Goal: Information Seeking & Learning: Understand process/instructions

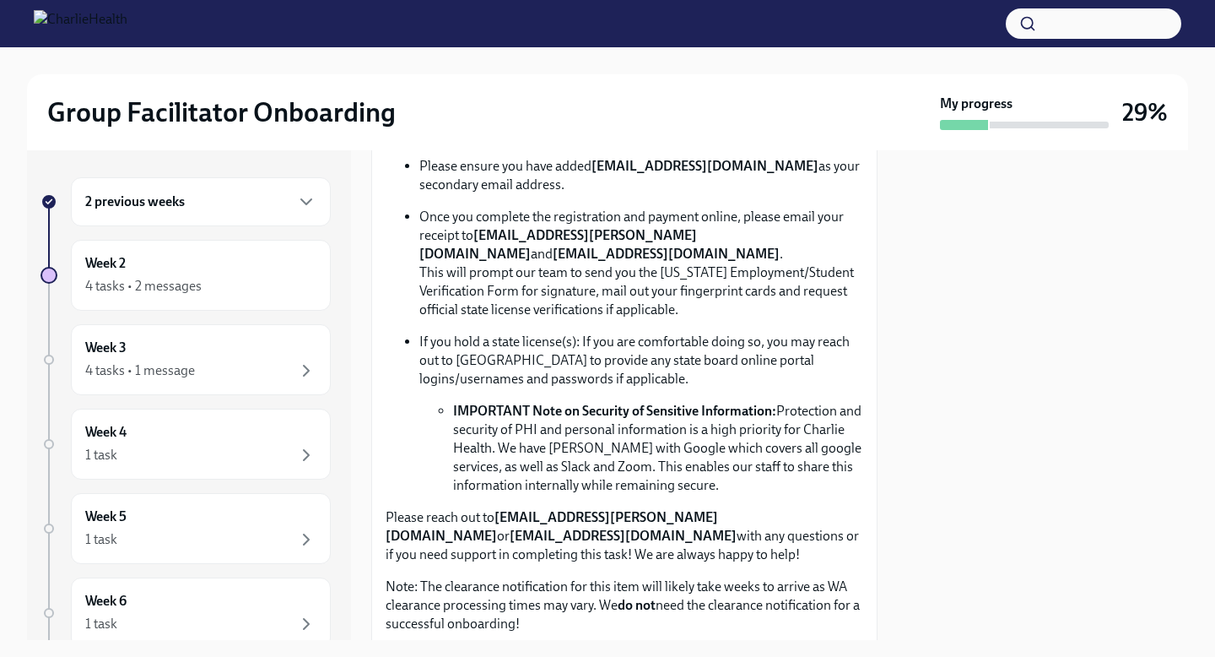
scroll to position [1051, 0]
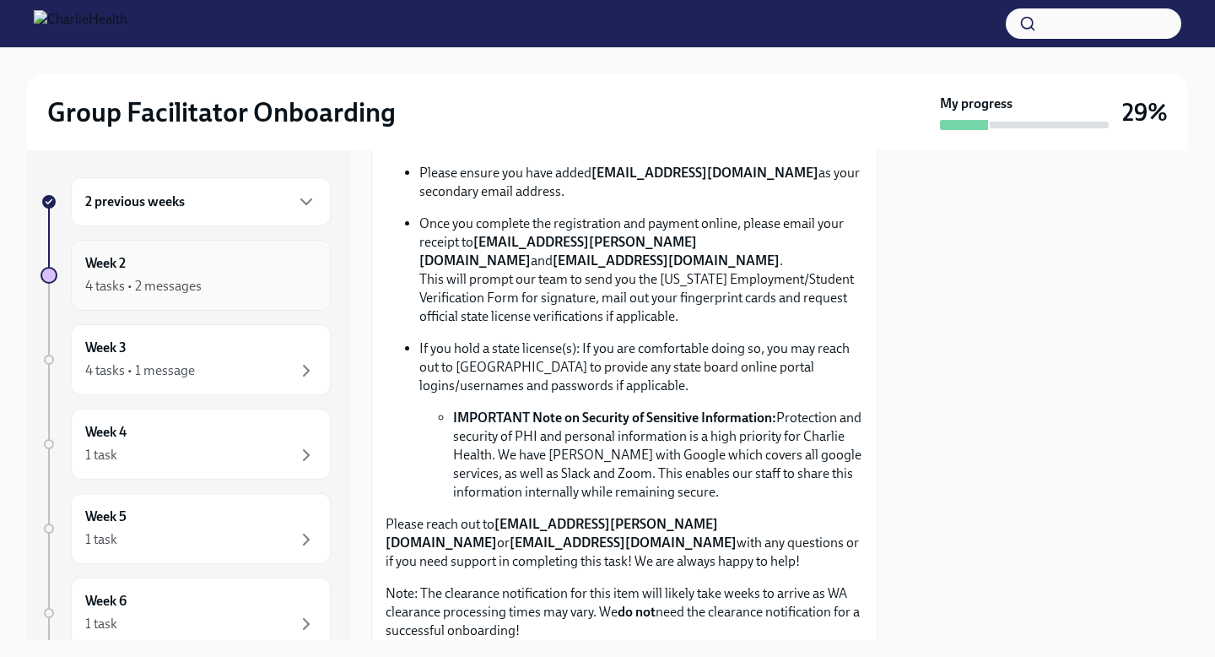
click at [187, 290] on div "4 tasks • 2 messages" at bounding box center [143, 286] width 116 height 19
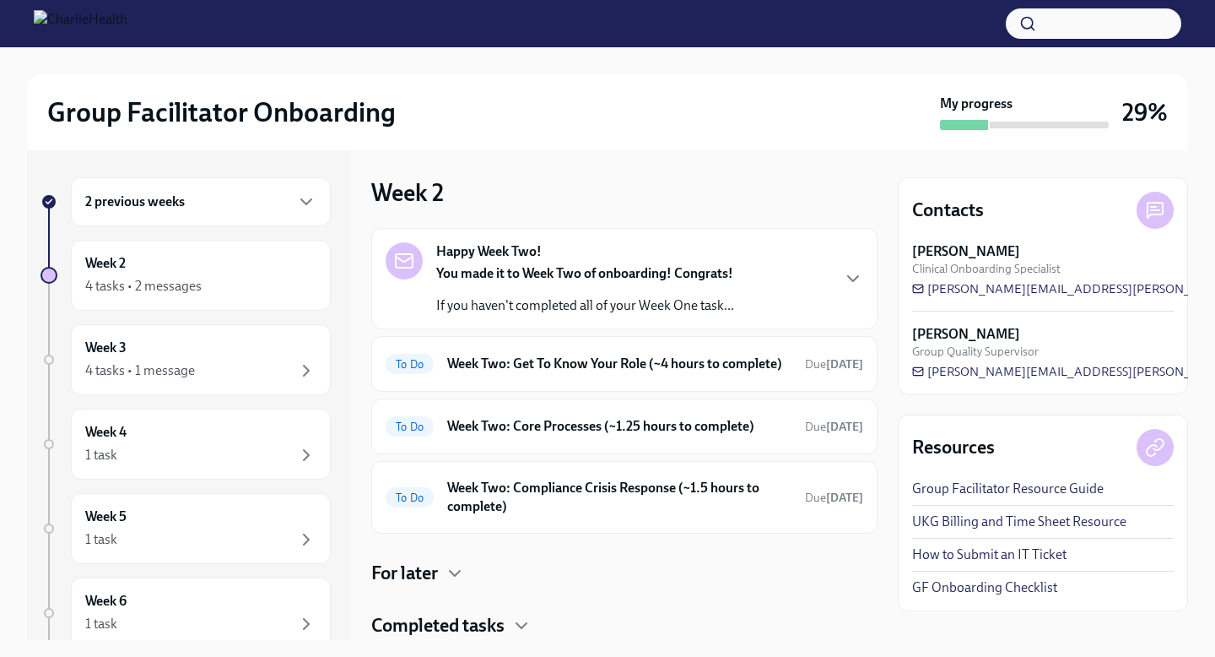
click at [229, 193] on div "2 previous weeks" at bounding box center [200, 202] width 231 height 20
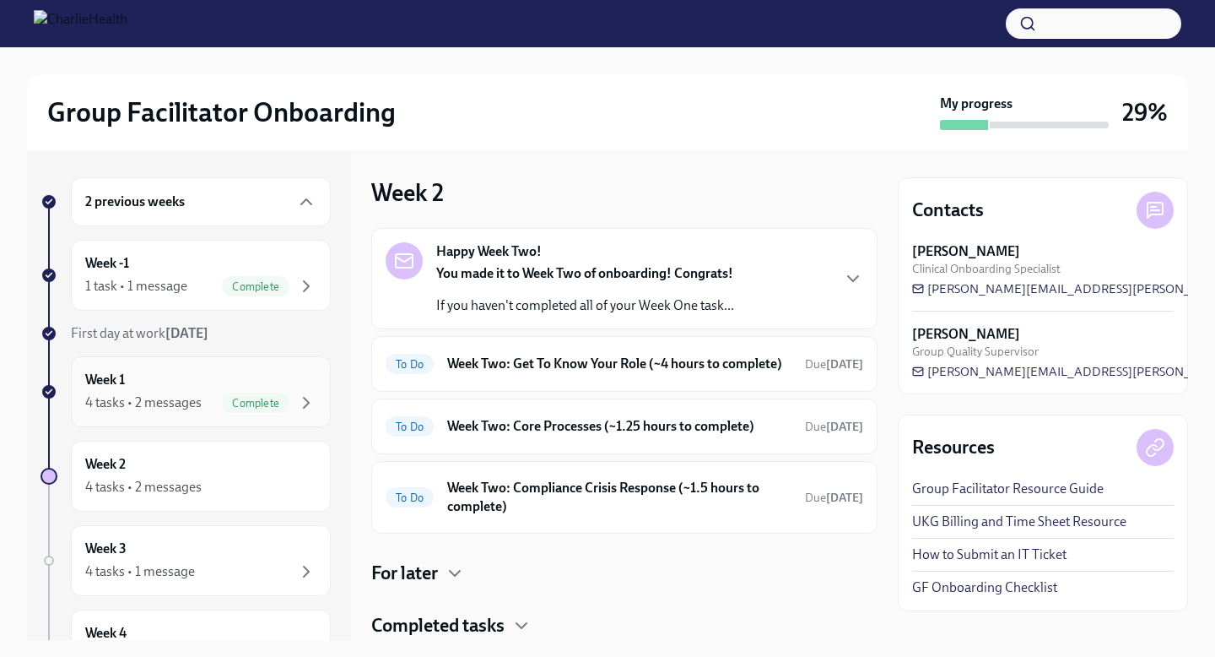
click at [181, 399] on div "4 tasks • 2 messages" at bounding box center [143, 402] width 116 height 19
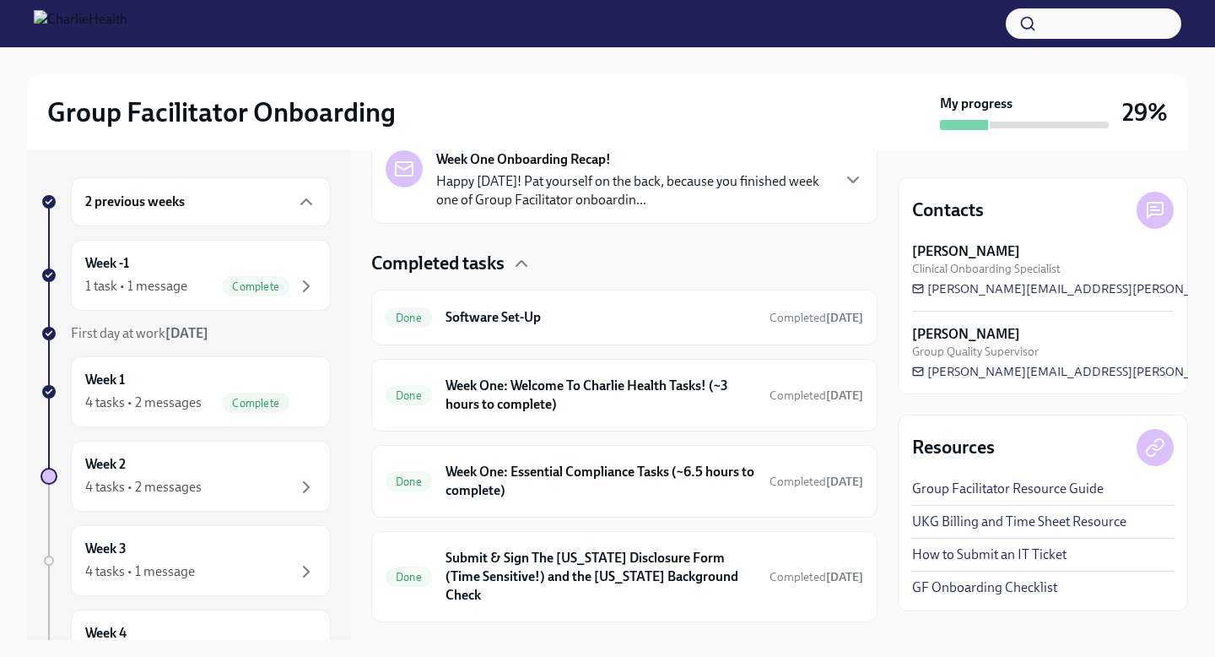
scroll to position [425, 0]
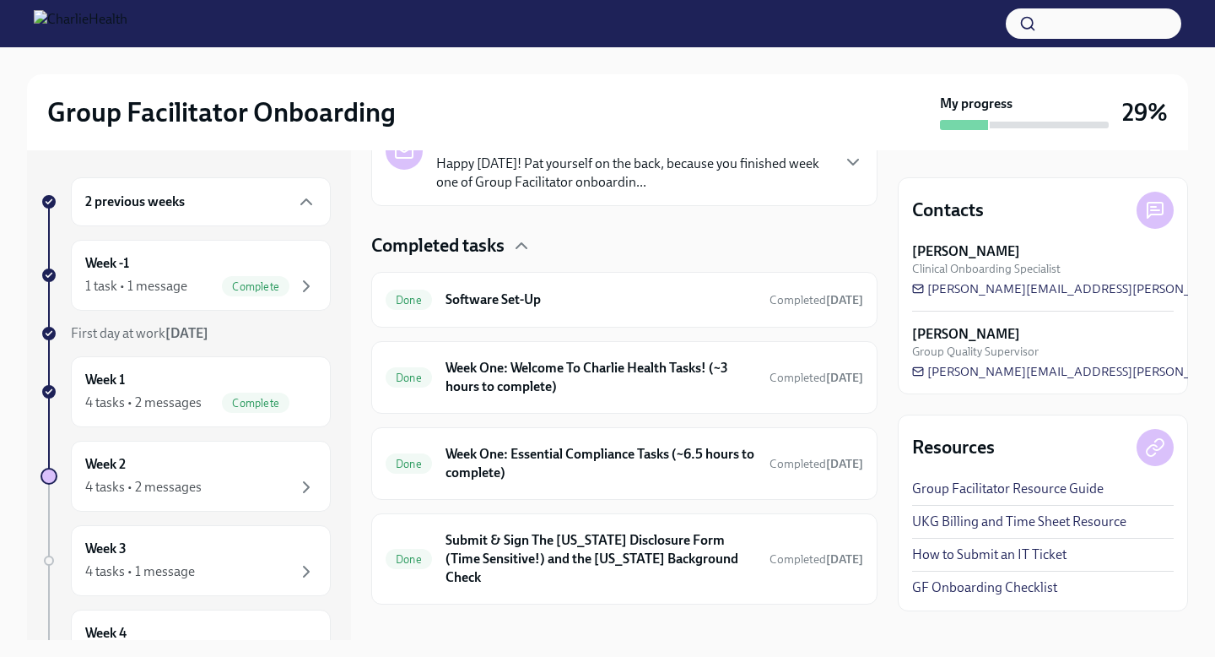
click at [244, 190] on div "2 previous weeks" at bounding box center [201, 201] width 260 height 49
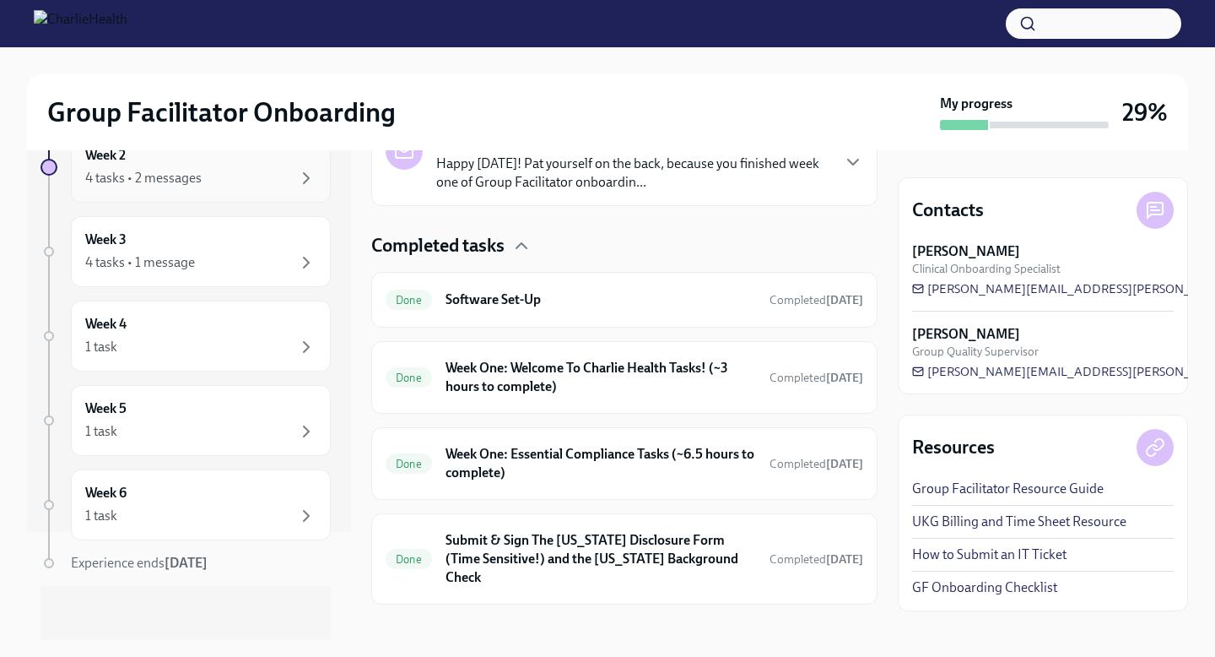
scroll to position [0, 0]
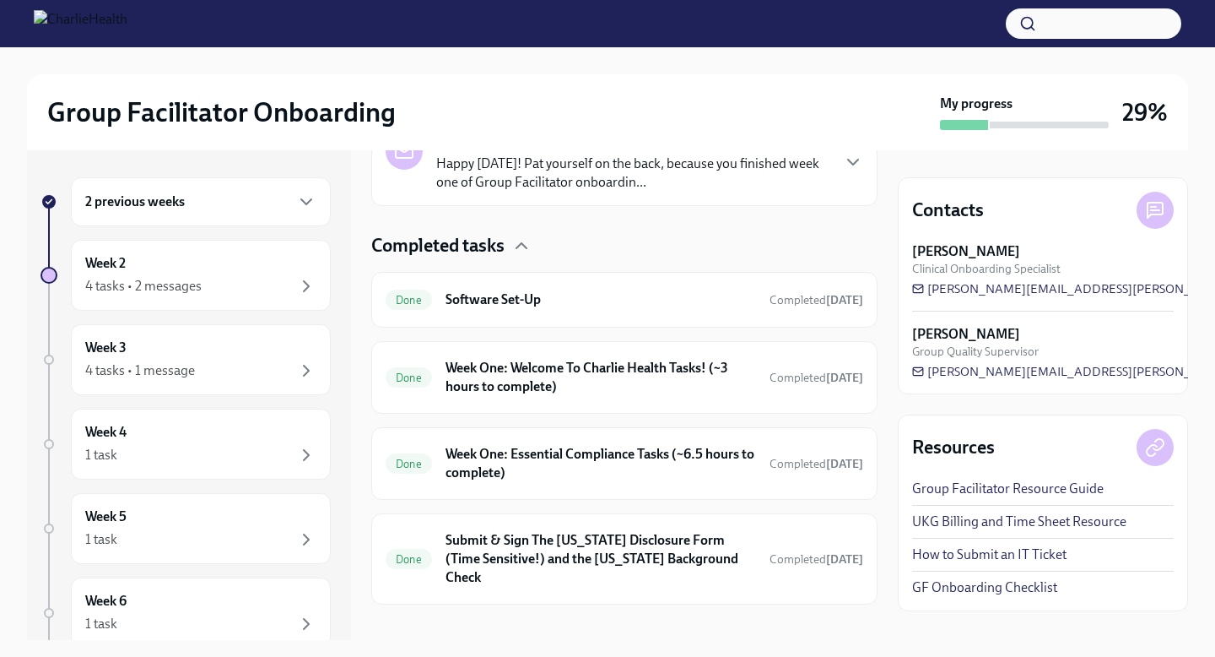
click at [209, 220] on div "2 previous weeks" at bounding box center [201, 201] width 260 height 49
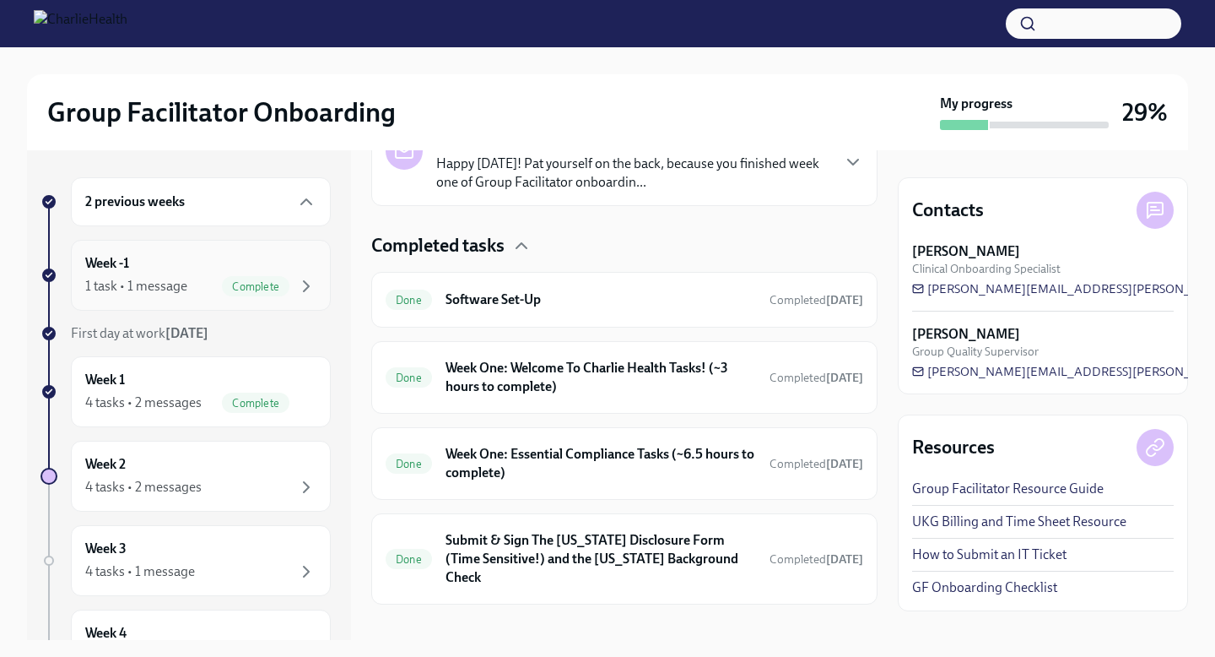
click at [191, 276] on div "1 task • 1 message Complete" at bounding box center [200, 286] width 231 height 20
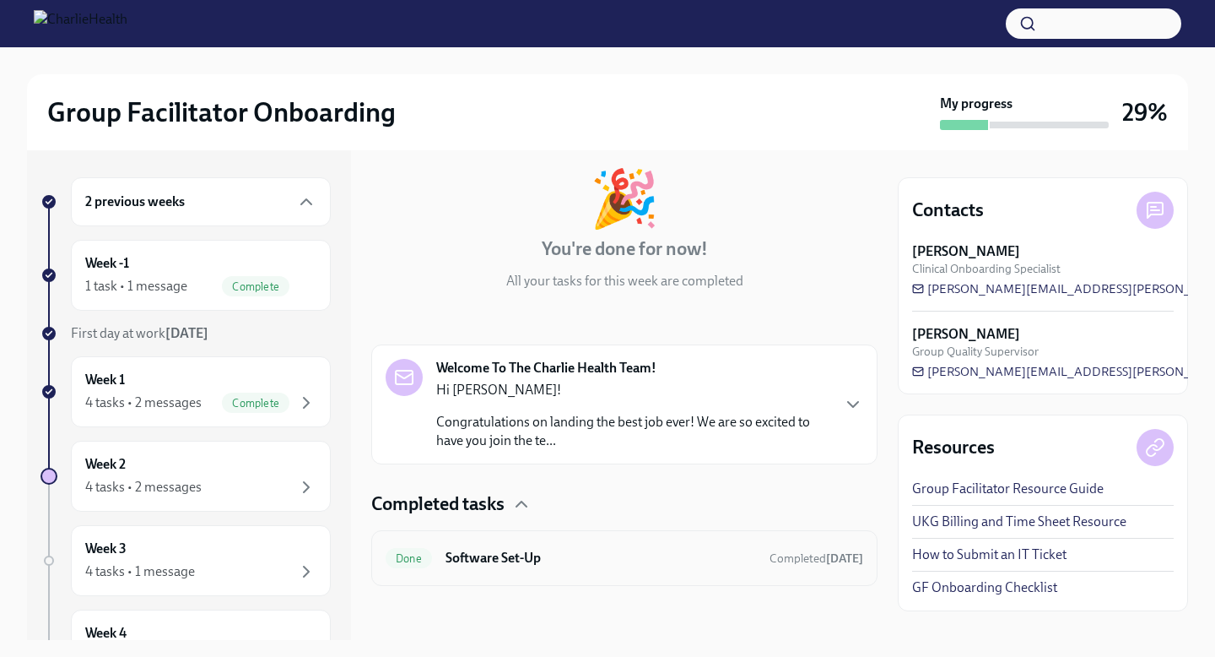
click at [563, 554] on h6 "Software Set-Up" at bounding box center [601, 558] width 311 height 19
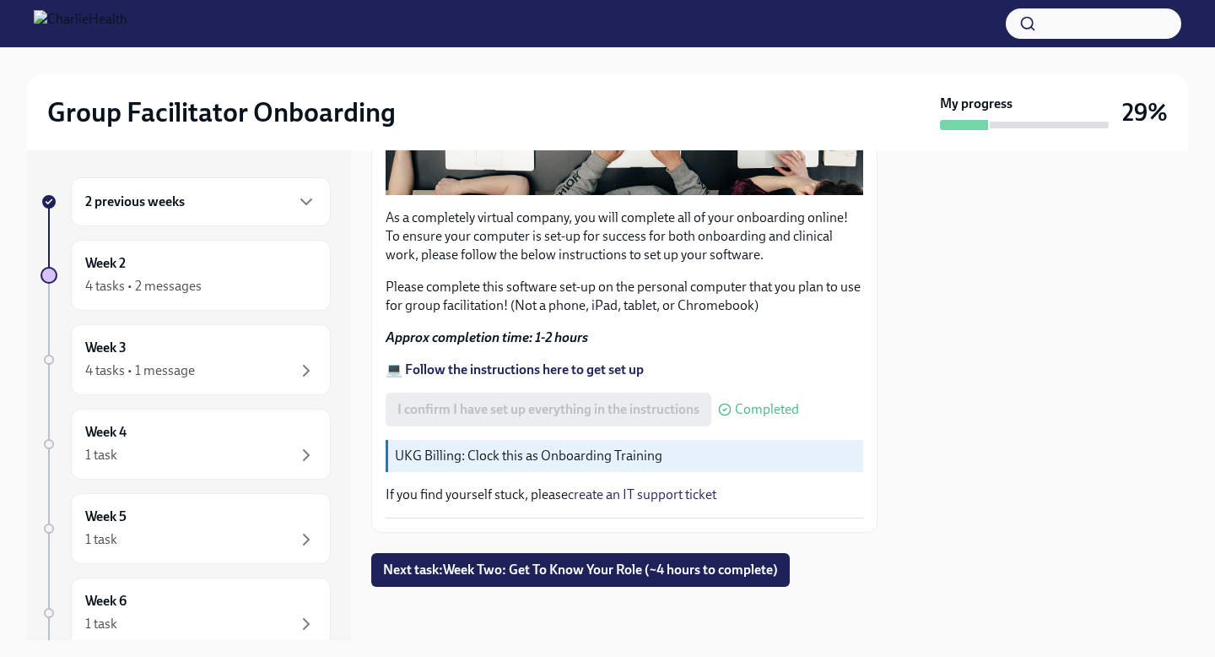
scroll to position [486, 0]
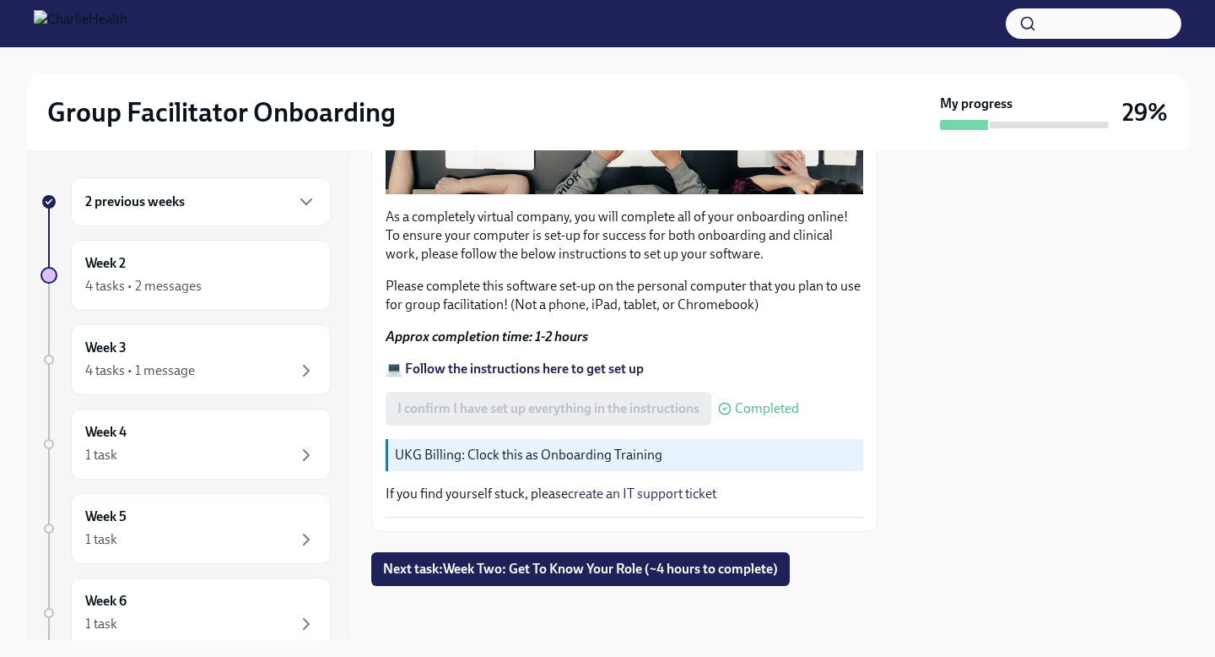
click at [174, 216] on div "2 previous weeks" at bounding box center [201, 201] width 260 height 49
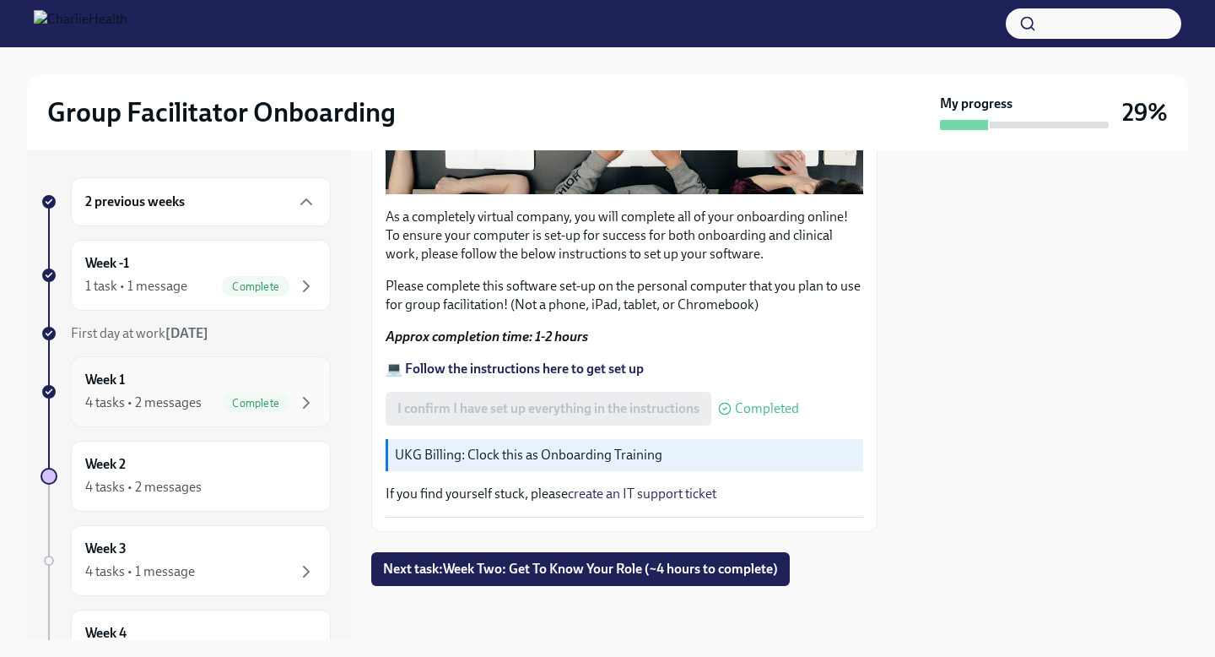
click at [214, 387] on div "Week 1 4 tasks • 2 messages Complete" at bounding box center [200, 392] width 231 height 42
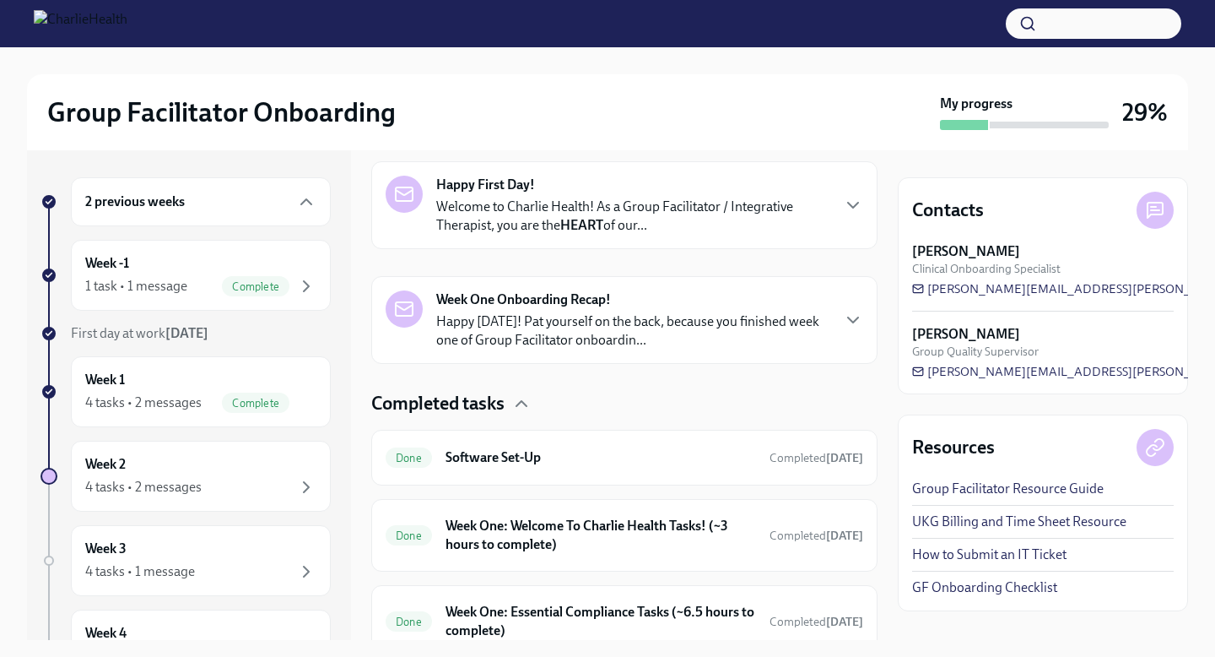
scroll to position [425, 0]
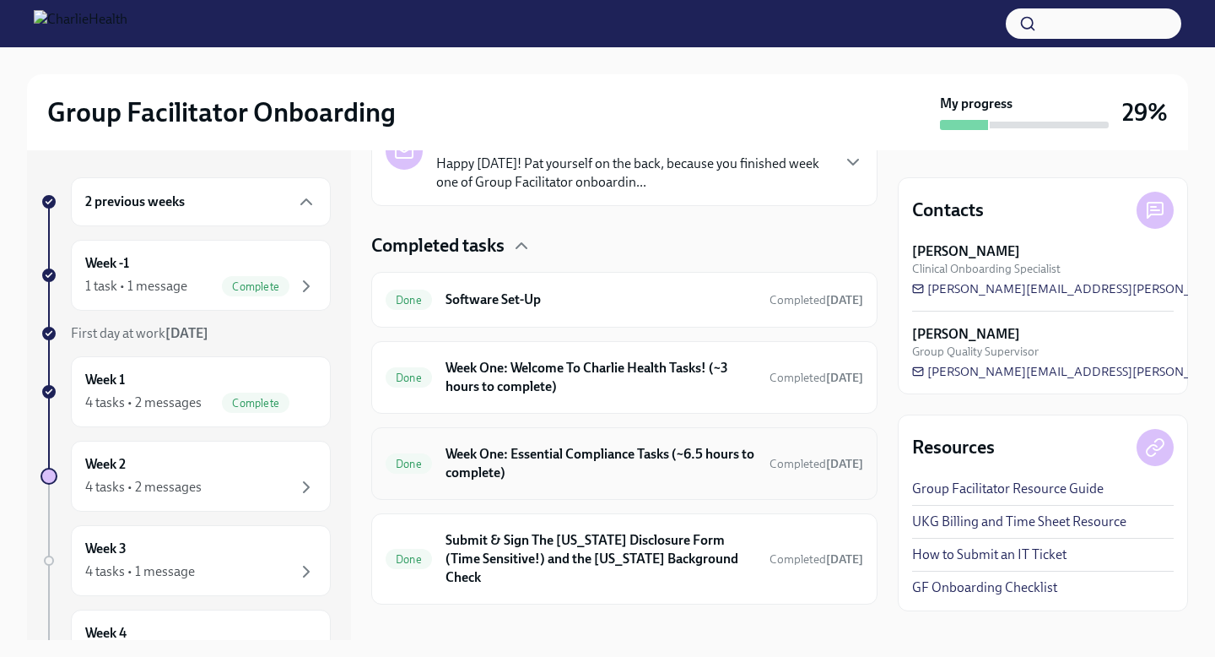
click at [585, 457] on h6 "Week One: Essential Compliance Tasks (~6.5 hours to complete)" at bounding box center [601, 463] width 311 height 37
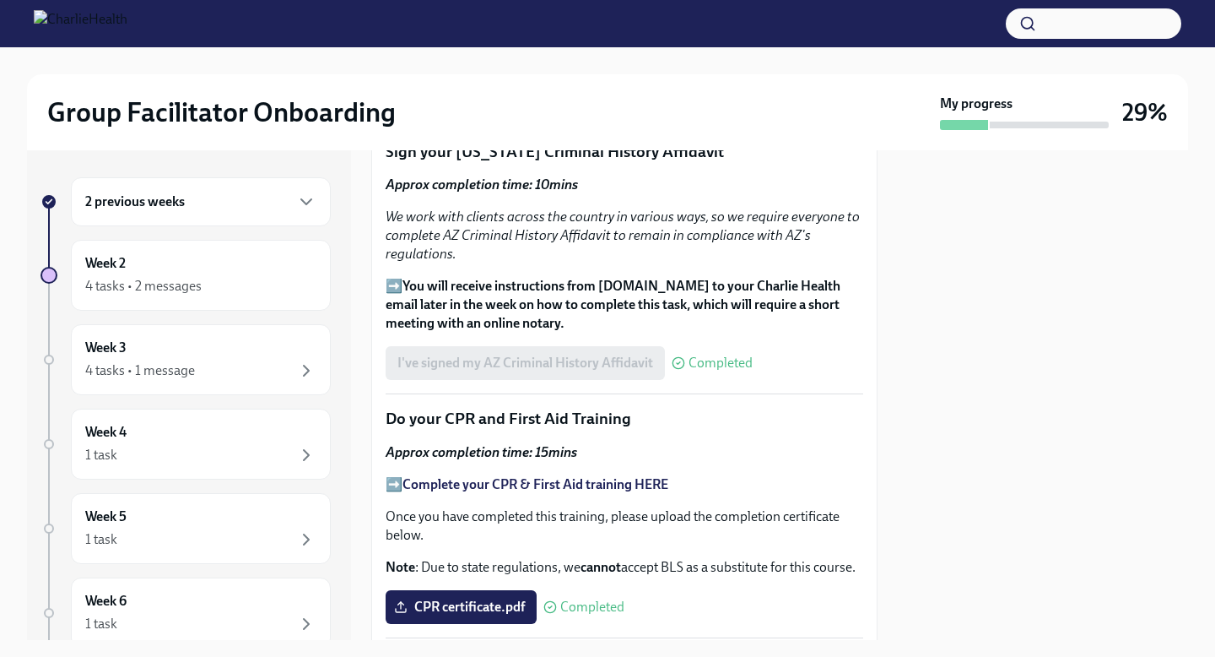
scroll to position [2205, 0]
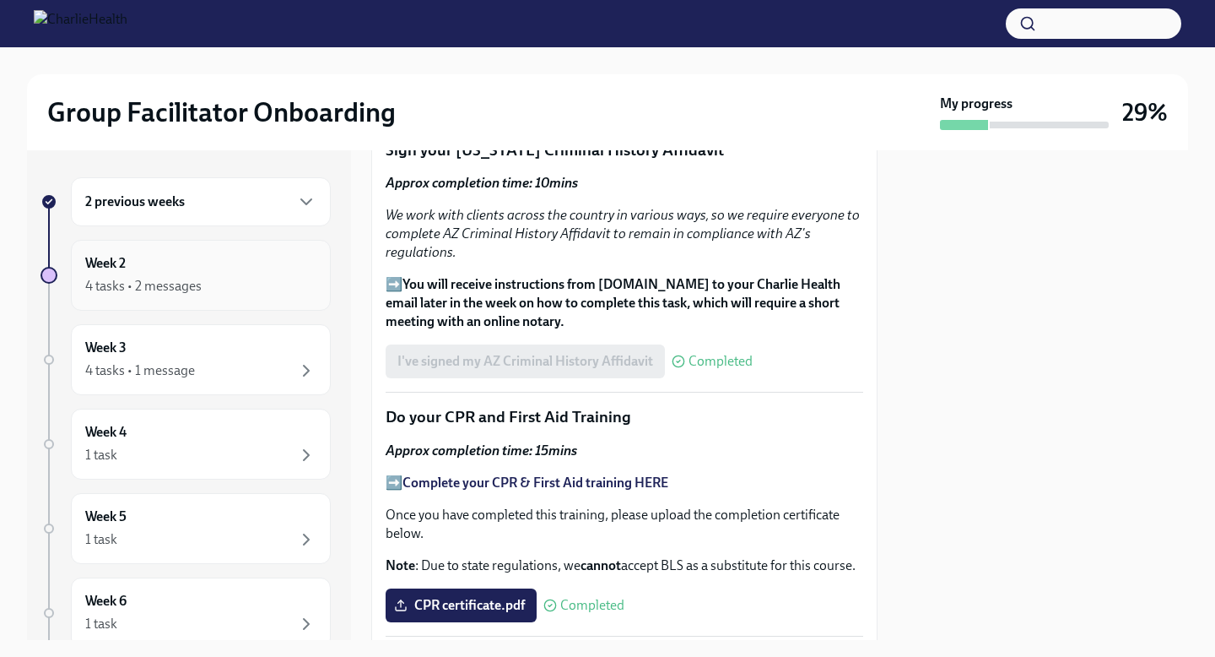
click at [194, 279] on div "4 tasks • 2 messages" at bounding box center [143, 286] width 116 height 19
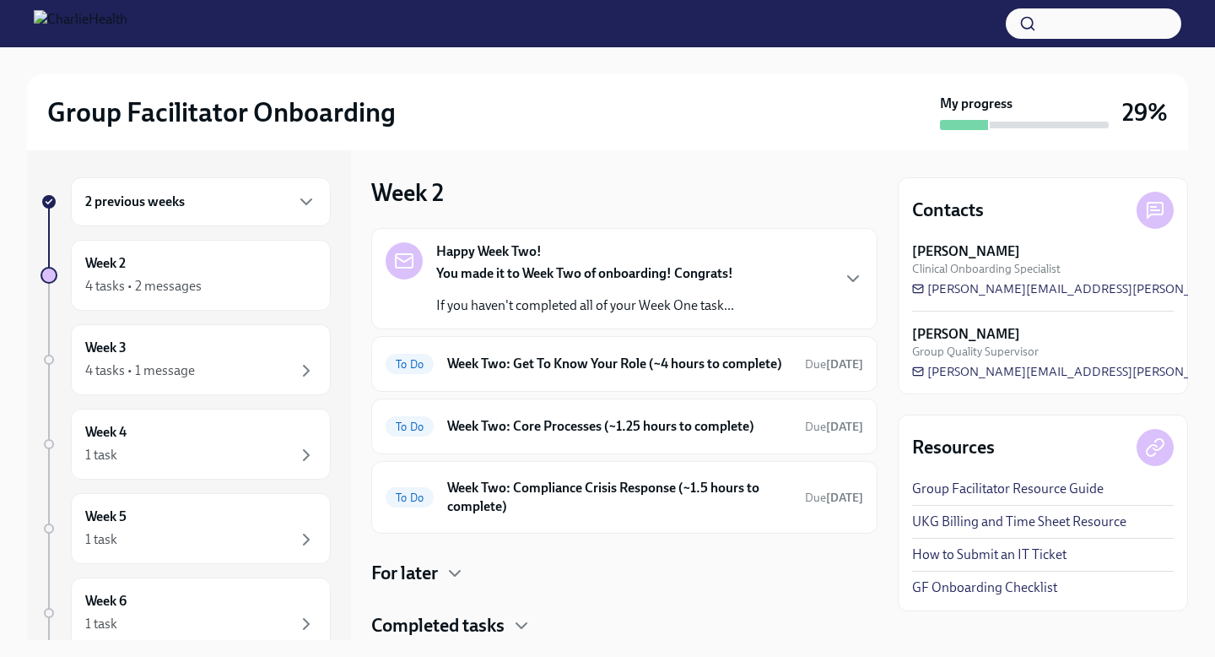
click at [677, 296] on p "If you haven't completed all of your Week One task..." at bounding box center [585, 305] width 298 height 19
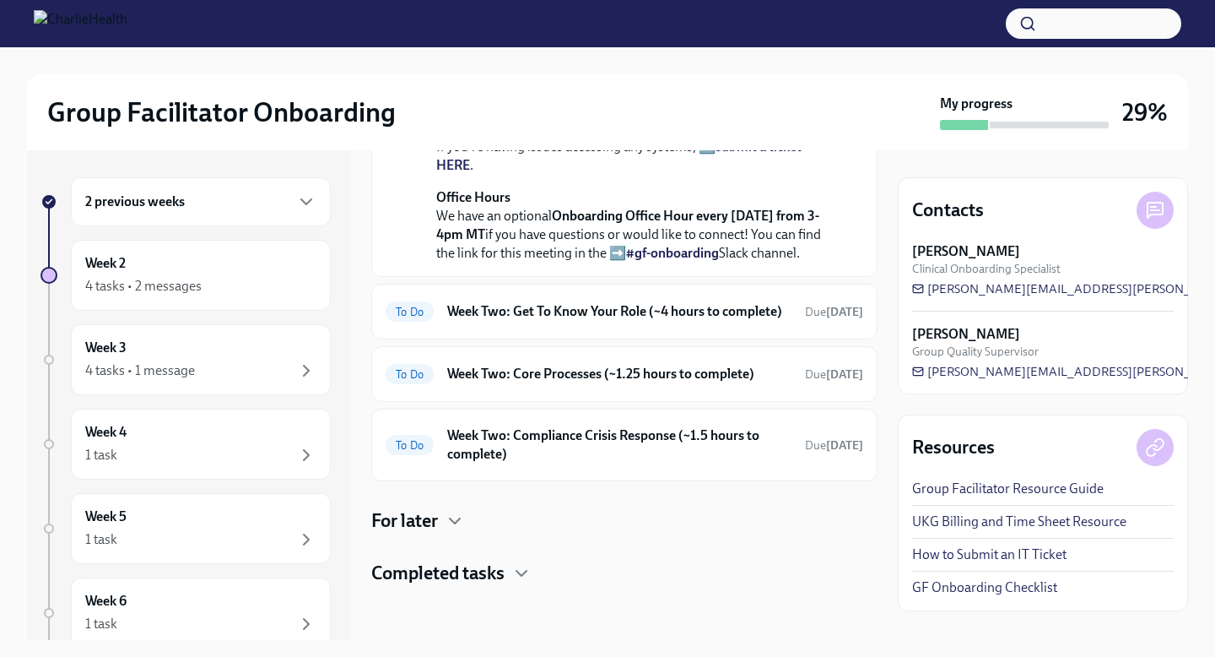
scroll to position [647, 0]
click at [664, 188] on p "Office Hours We have an optional Onboarding Office Hour every [DATE] from 3-4pm…" at bounding box center [636, 225] width 400 height 74
click at [649, 245] on link "#gf-onboarding" at bounding box center [672, 253] width 93 height 16
click at [636, 302] on h6 "Week Two: Get To Know Your Role (~4 hours to complete)" at bounding box center [619, 311] width 344 height 19
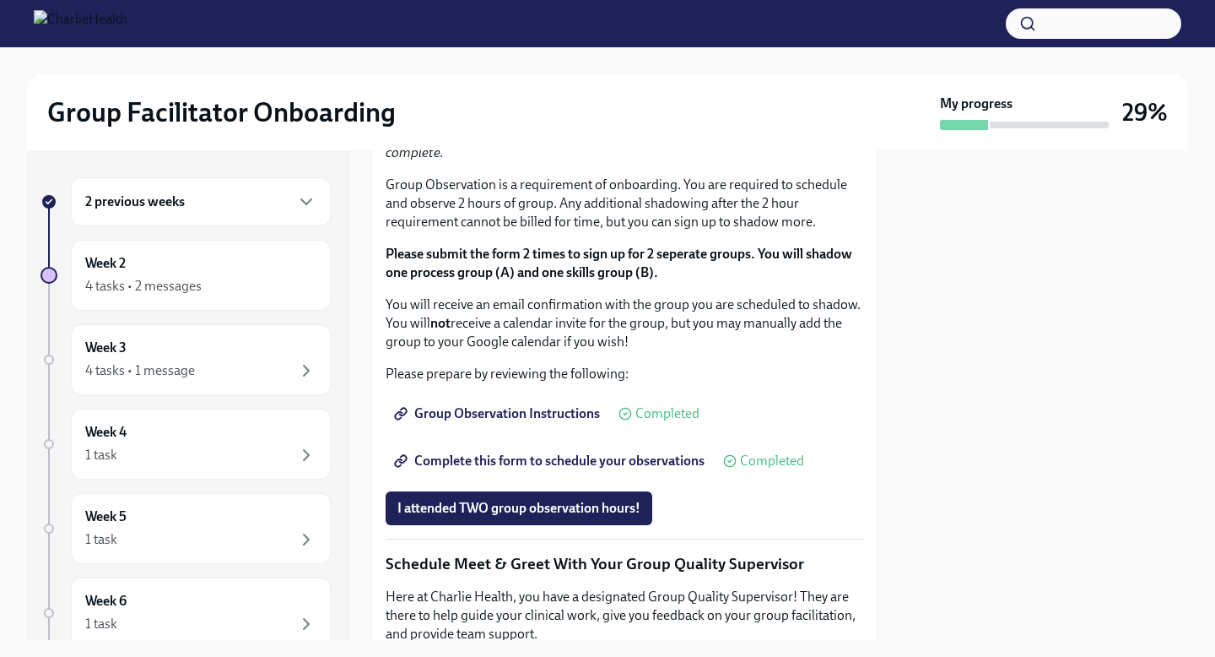
scroll to position [981, 0]
